Goal: Task Accomplishment & Management: Manage account settings

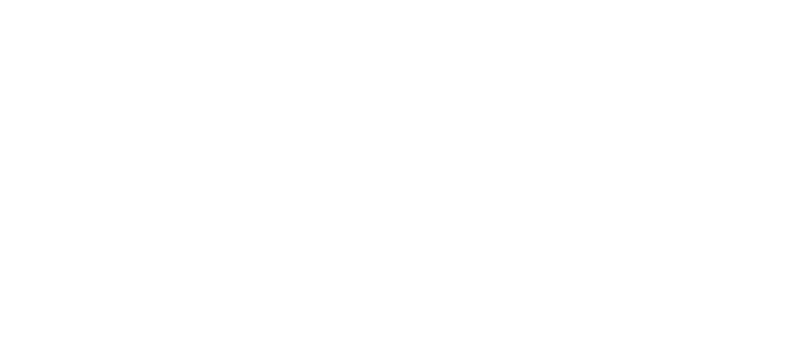
click at [64, 0] on html at bounding box center [396, 0] width 793 height 0
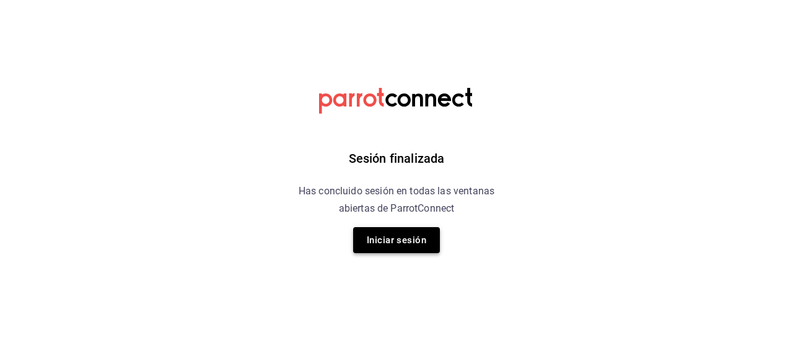
click at [364, 229] on button "Iniciar sesión" at bounding box center [396, 240] width 87 height 26
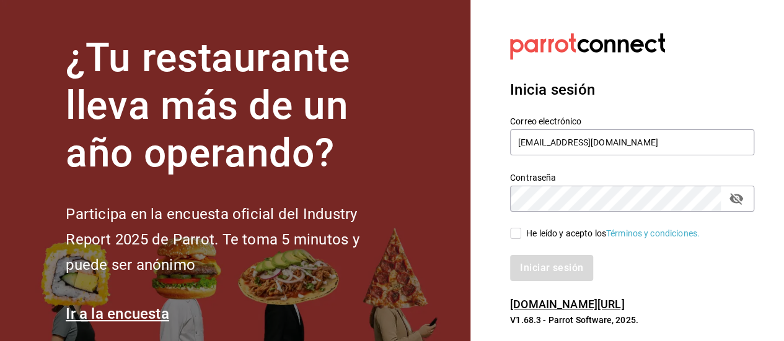
click at [521, 237] on input "He leído y acepto los Términos y condiciones." at bounding box center [515, 233] width 11 height 11
checkbox input "true"
click at [542, 267] on button "Iniciar sesión" at bounding box center [552, 268] width 84 height 26
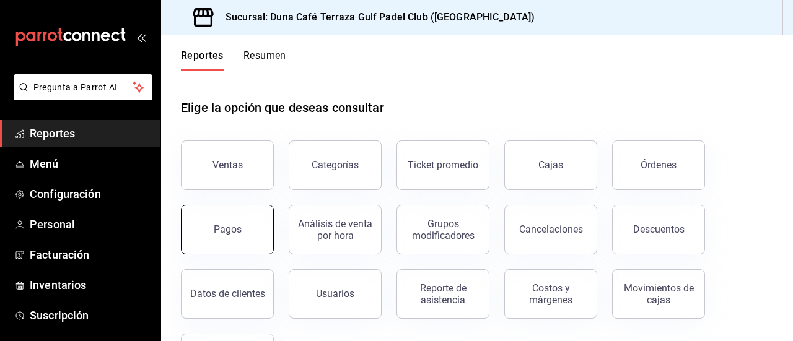
click at [229, 235] on button "Pagos" at bounding box center [227, 230] width 93 height 50
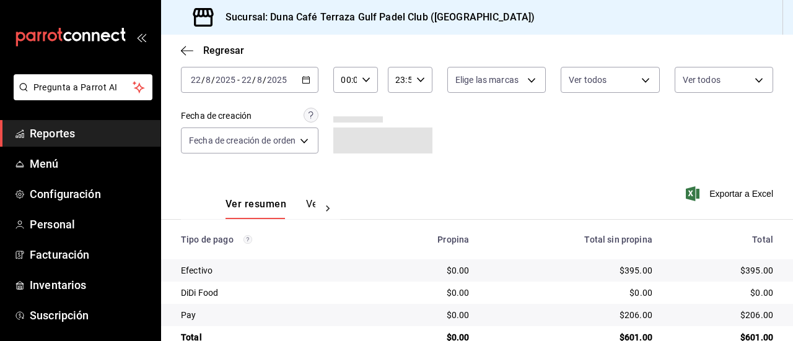
scroll to position [76, 0]
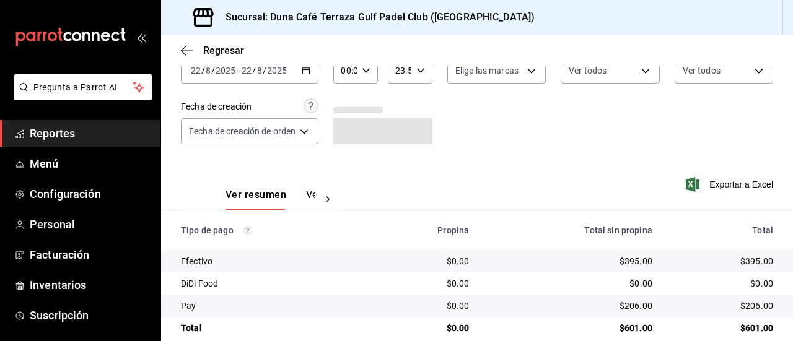
click at [310, 193] on button "Ver pagos" at bounding box center [329, 199] width 46 height 21
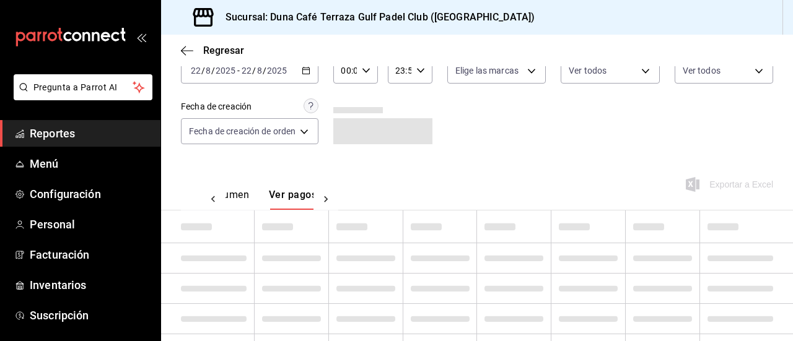
scroll to position [0, 37]
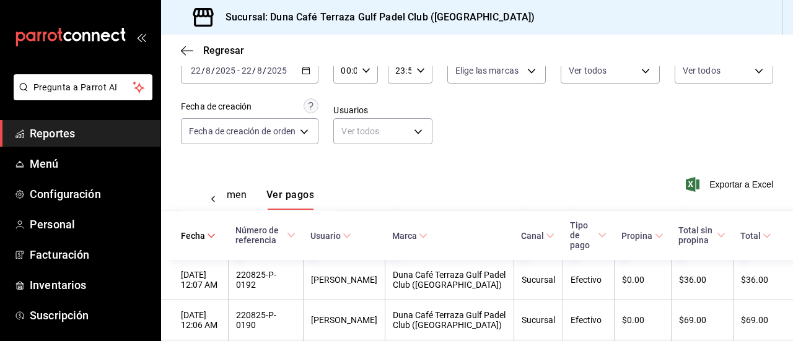
click at [407, 165] on div "Ver resumen Ver pagos Exportar a Excel" at bounding box center [477, 192] width 632 height 66
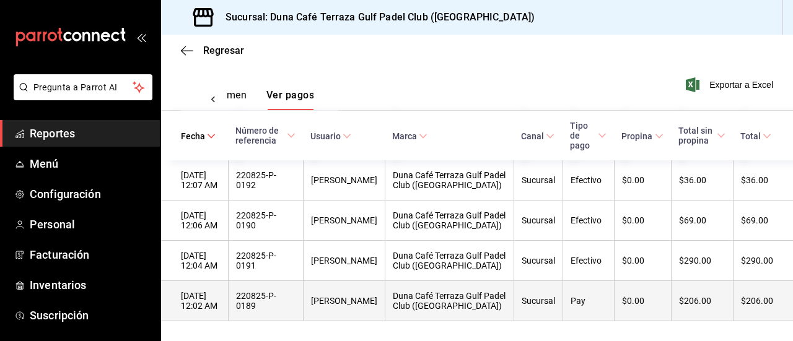
scroll to position [0, 0]
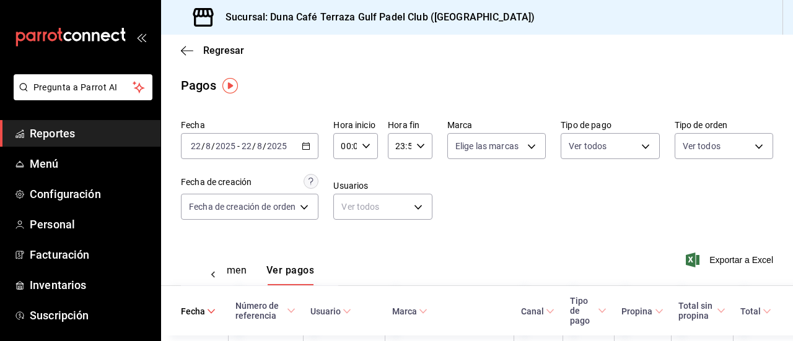
click at [238, 148] on span "-" at bounding box center [238, 146] width 2 height 10
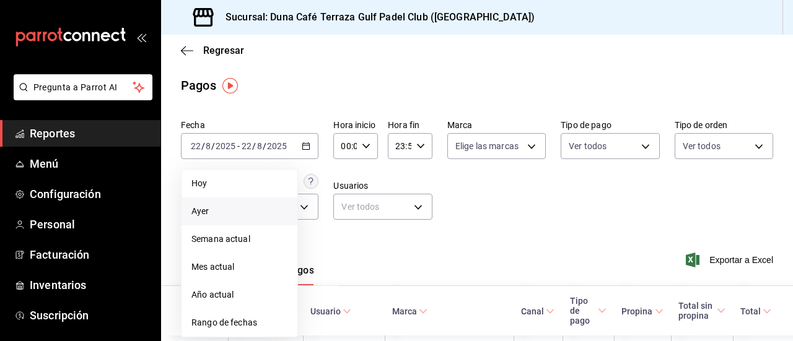
click at [211, 214] on span "Ayer" at bounding box center [239, 211] width 96 height 13
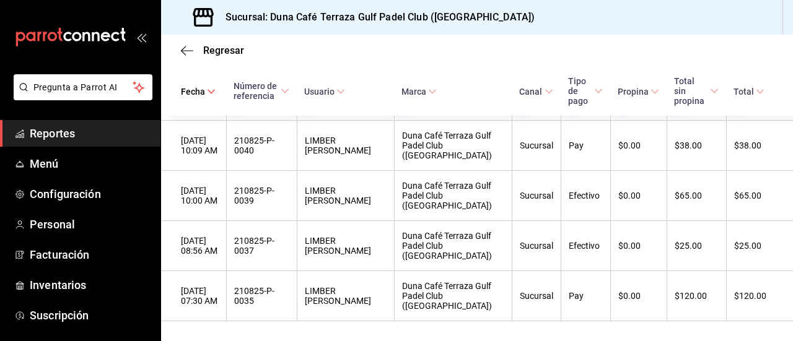
scroll to position [14845, 0]
